Goal: Information Seeking & Learning: Learn about a topic

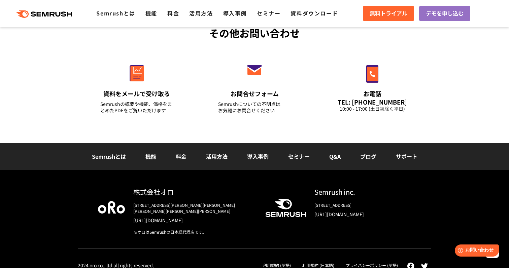
scroll to position [2393, 0]
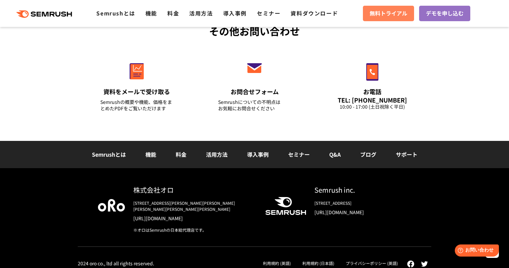
click at [383, 13] on span "無料トライアル" at bounding box center [389, 13] width 38 height 9
click at [182, 154] on link "料金" at bounding box center [181, 154] width 11 height 8
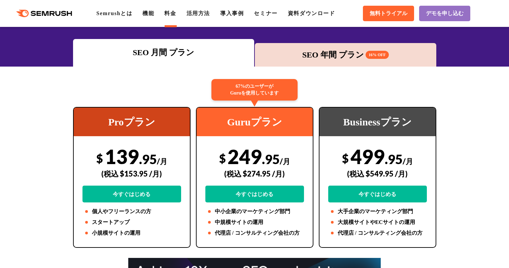
scroll to position [66, 0]
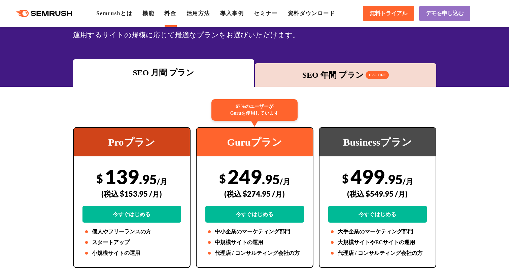
click at [316, 69] on div "SEO 年間 プラン 16% OFF" at bounding box center [345, 75] width 175 height 12
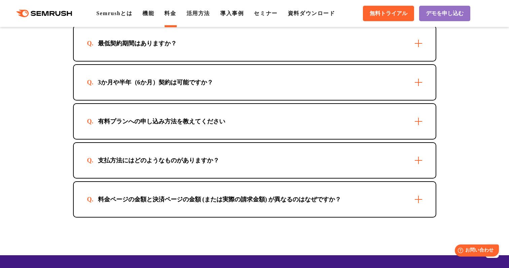
scroll to position [1961, 0]
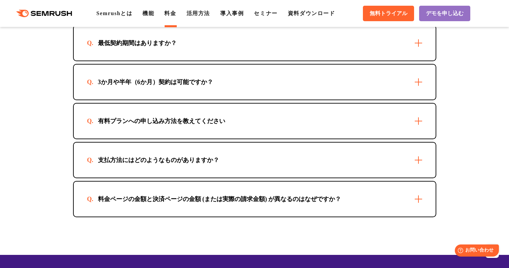
click at [263, 83] on div "3か月や半年（6か月）契約は可能ですか？" at bounding box center [255, 82] width 362 height 35
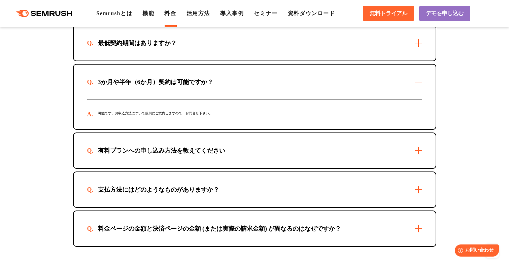
click at [249, 151] on div "有料プランへの申し込み方法を教えてください" at bounding box center [255, 150] width 362 height 35
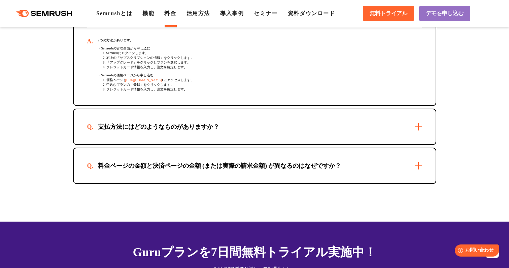
scroll to position [2104, 0]
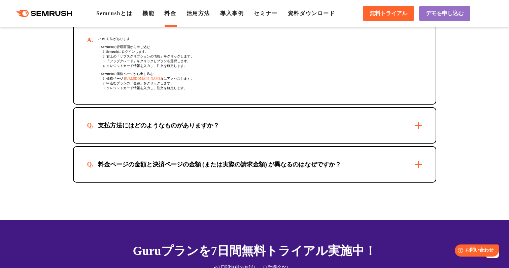
click at [250, 136] on div "支払方法にはどのようなものがありますか？" at bounding box center [255, 125] width 362 height 35
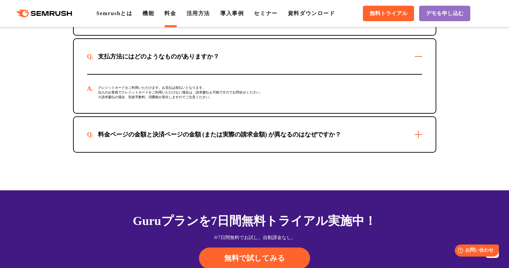
scroll to position [2174, 0]
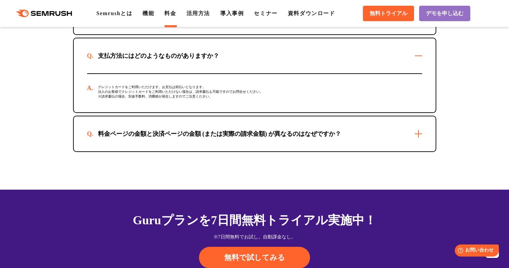
click at [220, 147] on div "料金ページの金額と決済ページの金額 (または実際の請求金額) が異なるのはなぜですか？" at bounding box center [255, 133] width 362 height 35
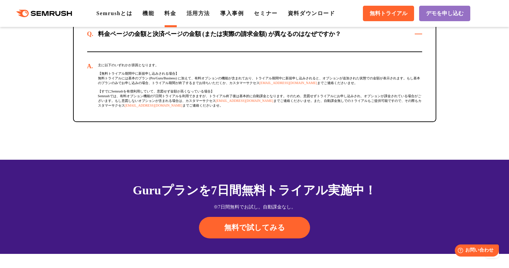
scroll to position [2329, 0]
